Goal: Task Accomplishment & Management: Use online tool/utility

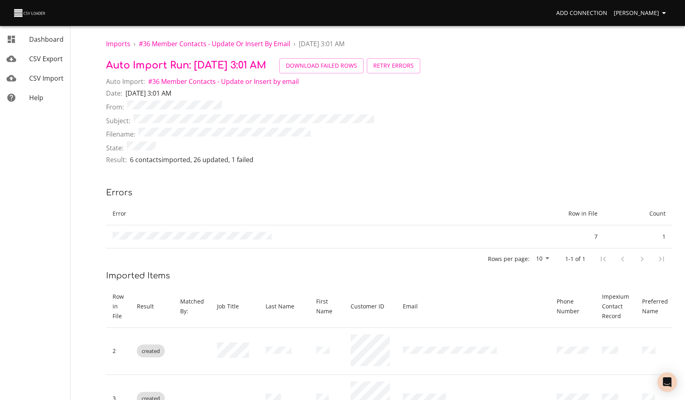
click at [56, 83] on link "CSV Import" at bounding box center [35, 77] width 70 height 19
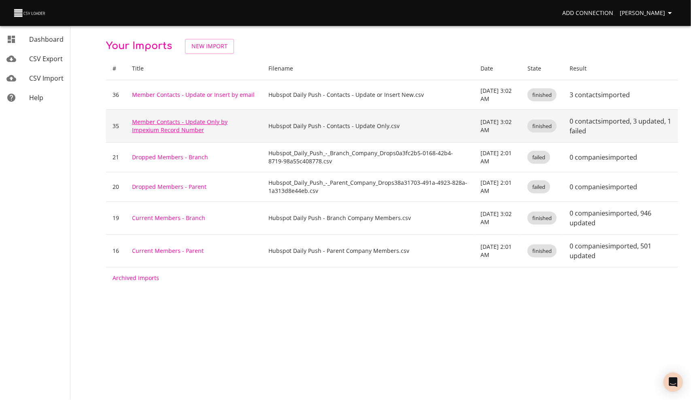
click at [154, 120] on link "Member Contacts - Update Only by Impexium Record Number" at bounding box center [180, 126] width 96 height 16
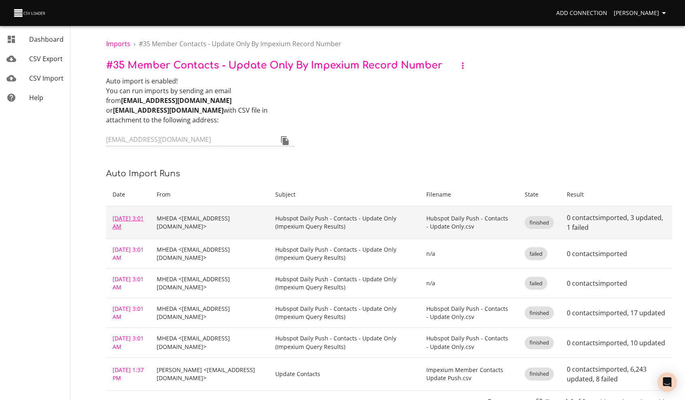
click at [121, 214] on link "[DATE] 3:01 AM" at bounding box center [128, 222] width 31 height 16
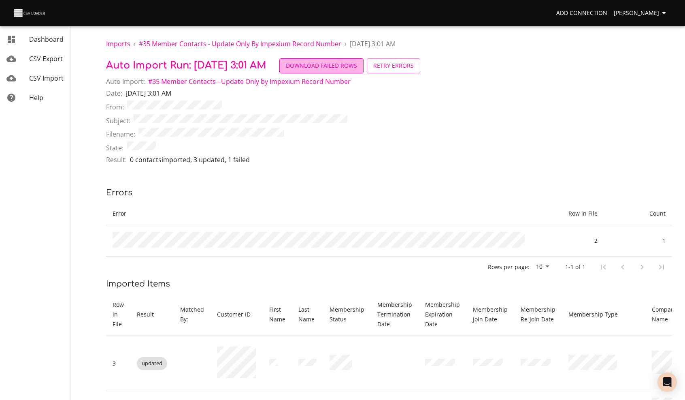
click at [332, 63] on span "Download Failed Rows" at bounding box center [321, 66] width 71 height 10
